Goal: Task Accomplishment & Management: Manage account settings

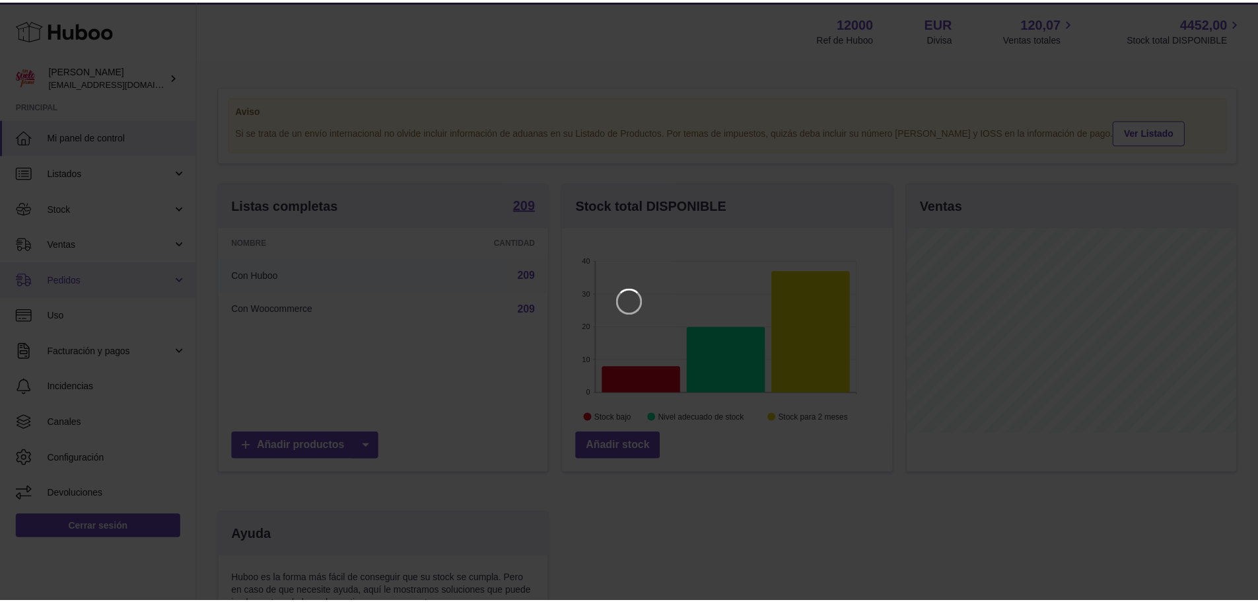
scroll to position [206, 333]
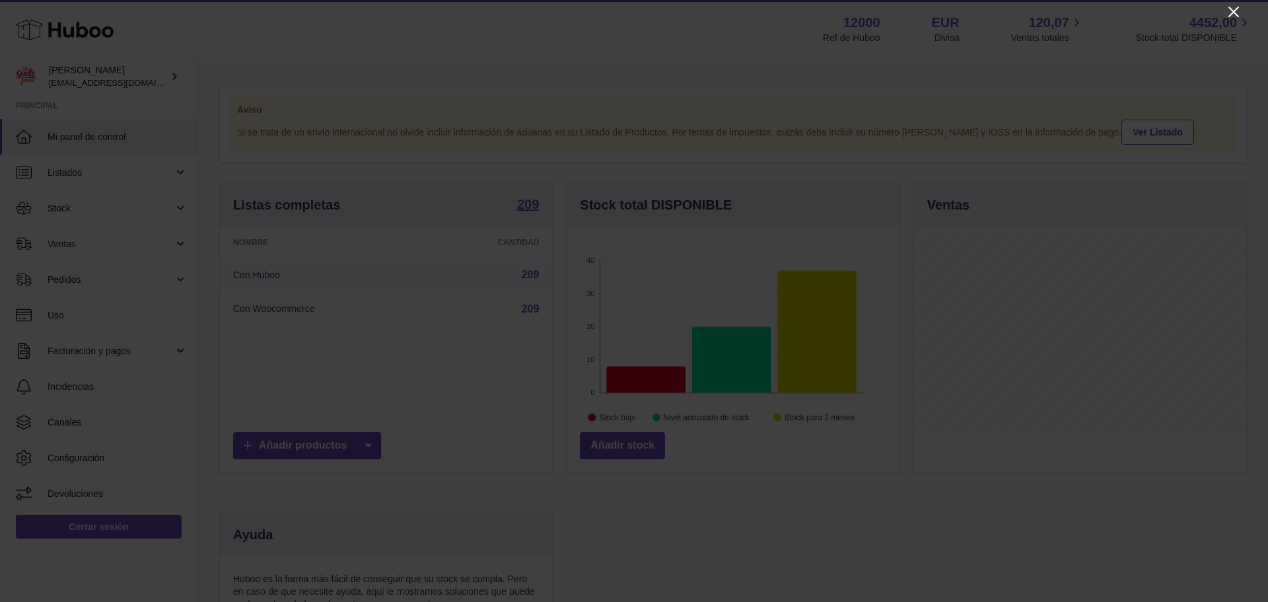
click at [1230, 12] on icon "Close" at bounding box center [1234, 12] width 16 height 16
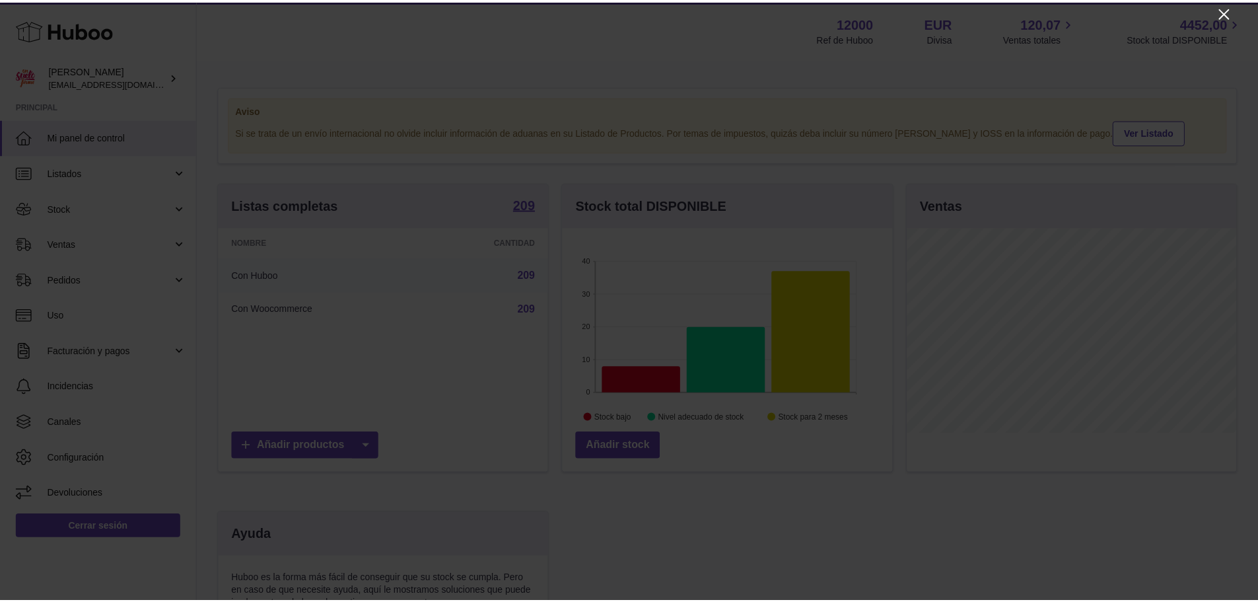
scroll to position [660265, 660142]
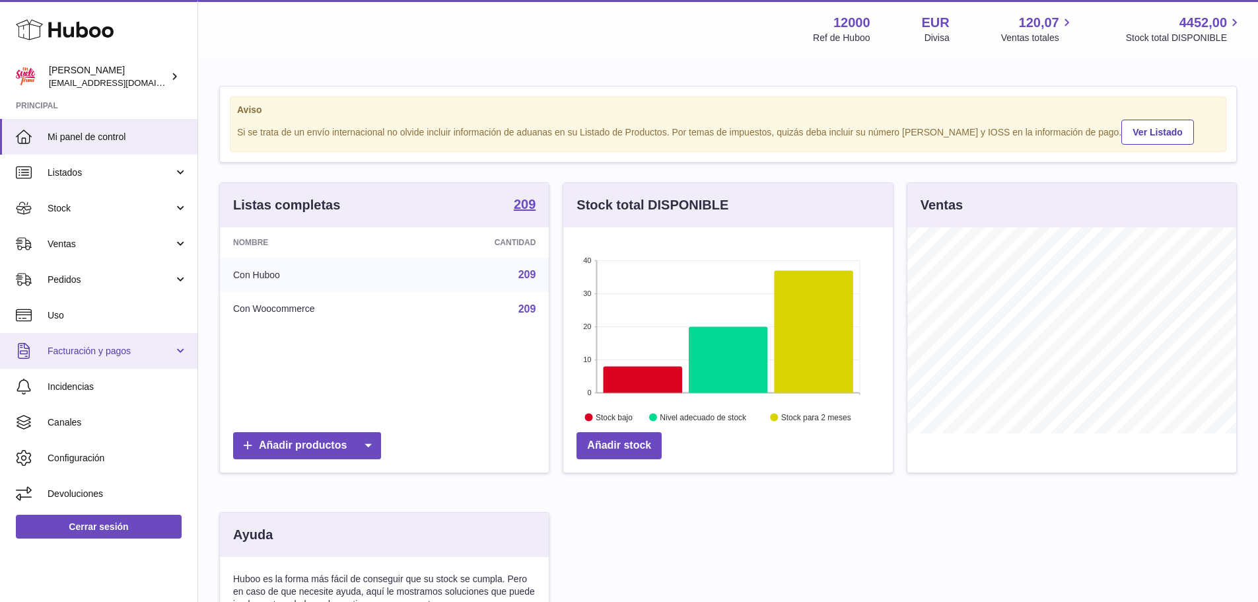
click at [133, 347] on span "Facturación y pagos" at bounding box center [111, 351] width 126 height 13
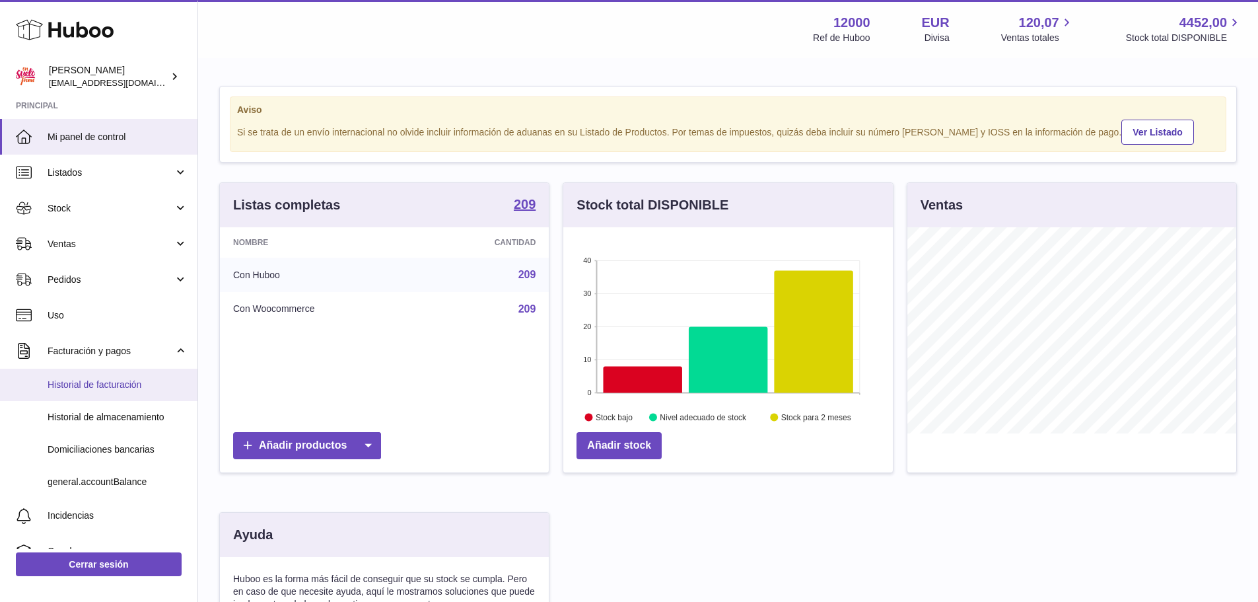
click at [122, 382] on span "Historial de facturación" at bounding box center [118, 384] width 140 height 13
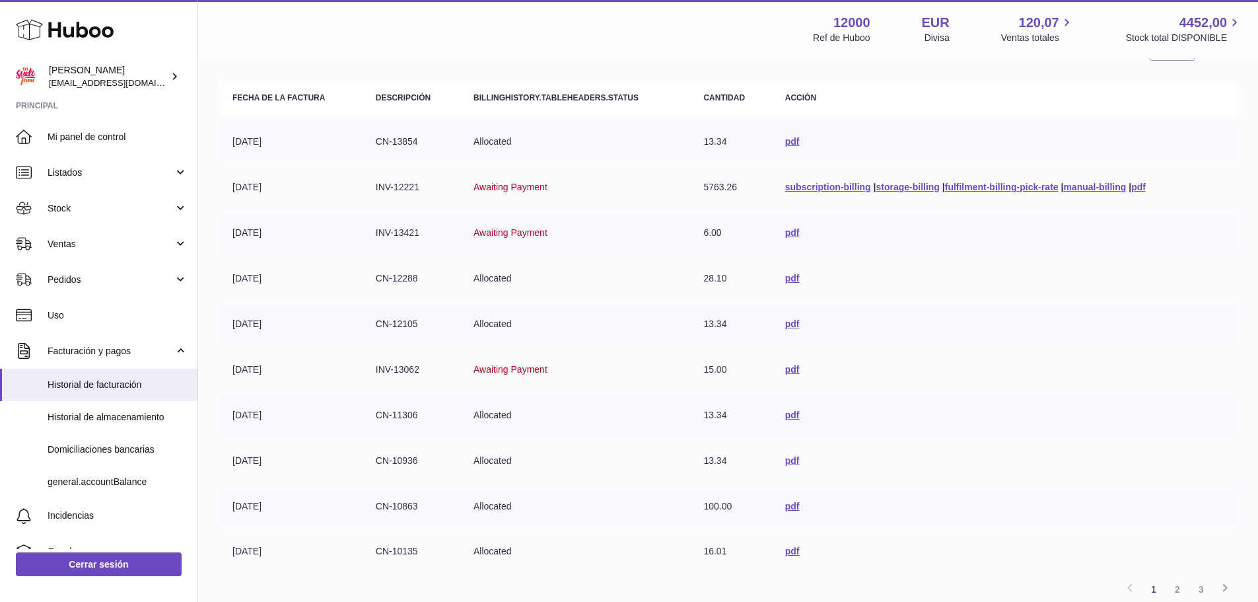
scroll to position [132, 0]
click at [785, 185] on link "subscription-billing" at bounding box center [828, 186] width 86 height 11
